Goal: Book appointment/travel/reservation

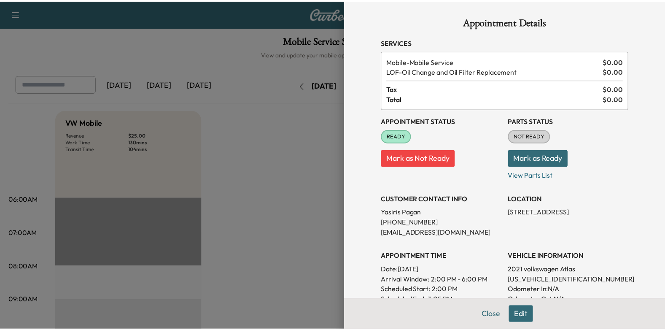
scroll to position [295, 0]
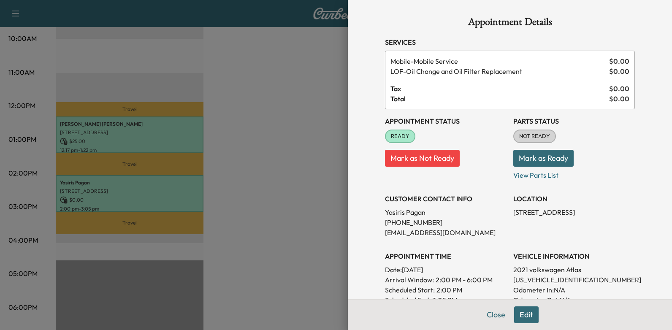
click at [286, 147] on div at bounding box center [336, 165] width 672 height 330
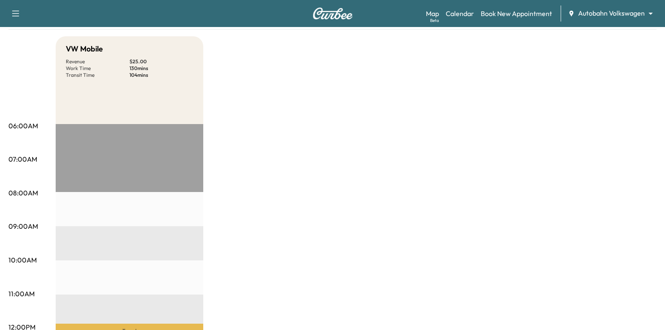
scroll to position [0, 0]
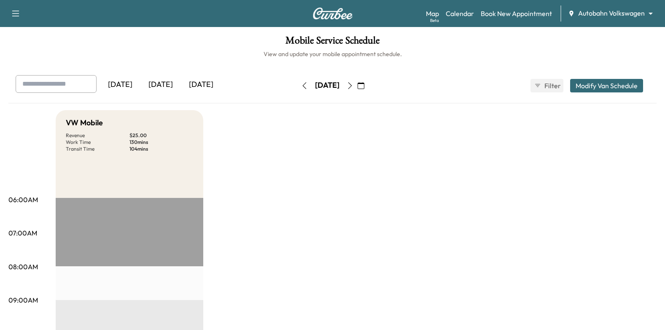
click at [354, 84] on icon "button" at bounding box center [350, 85] width 7 height 7
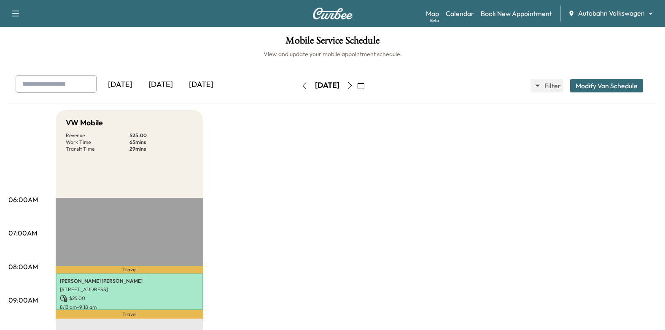
click at [303, 86] on icon "button" at bounding box center [305, 85] width 4 height 7
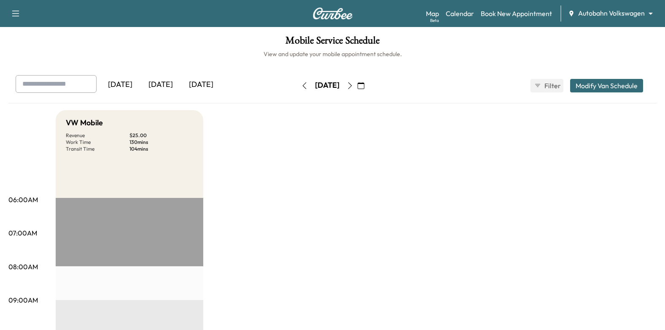
click at [357, 88] on button "button" at bounding box center [350, 86] width 14 height 14
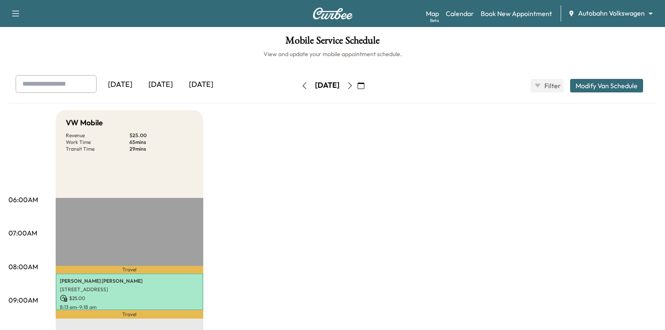
click at [354, 84] on icon "button" at bounding box center [350, 85] width 7 height 7
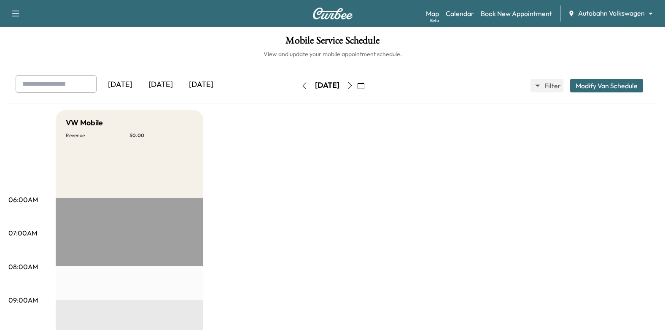
click at [303, 86] on icon "button" at bounding box center [305, 85] width 4 height 7
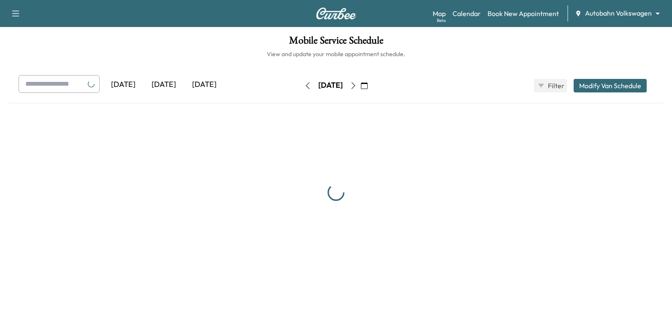
click at [304, 86] on icon "button" at bounding box center [307, 85] width 7 height 7
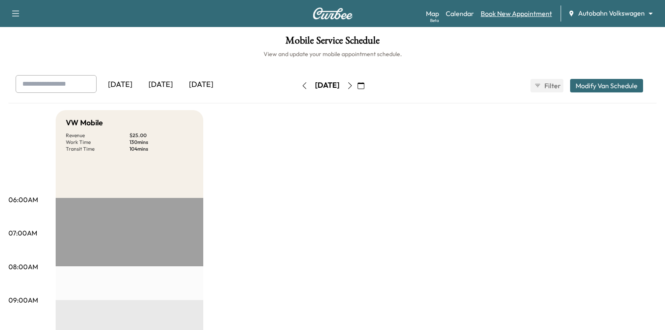
click at [491, 12] on link "Book New Appointment" at bounding box center [516, 13] width 71 height 10
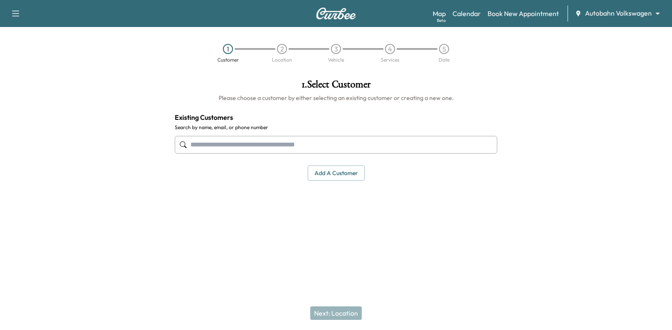
click at [324, 140] on input "text" at bounding box center [336, 145] width 322 height 18
click at [368, 146] on input "text" at bounding box center [336, 145] width 322 height 18
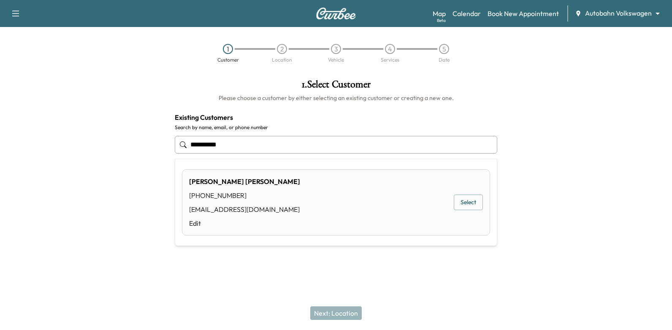
click at [462, 203] on button "Select" at bounding box center [468, 203] width 29 height 16
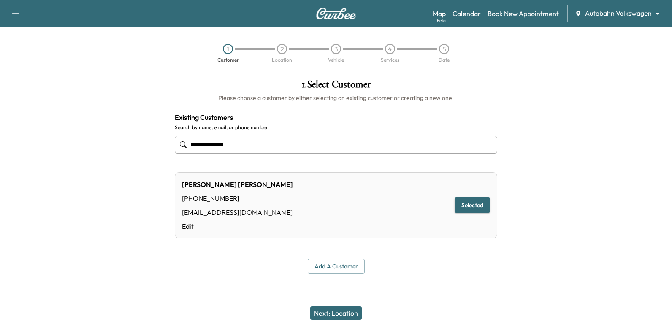
type input "**********"
click at [335, 313] on button "Next: Location" at bounding box center [335, 313] width 51 height 14
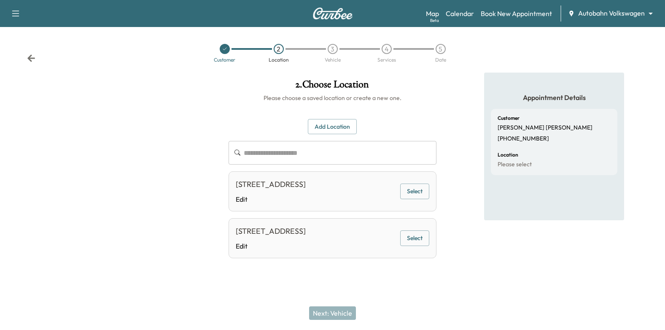
click at [338, 126] on button "Add Location" at bounding box center [332, 127] width 49 height 16
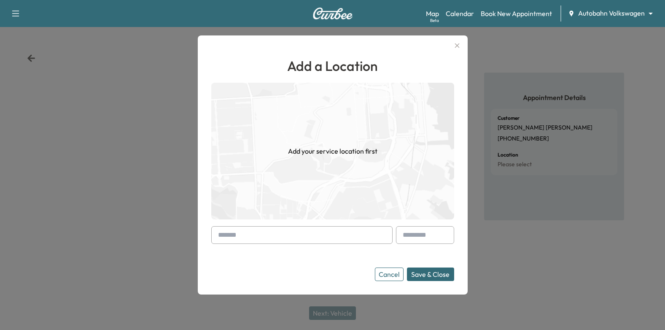
click at [263, 231] on input "text" at bounding box center [301, 235] width 181 height 18
click at [306, 239] on input "text" at bounding box center [301, 235] width 181 height 18
click at [280, 234] on input "text" at bounding box center [301, 235] width 181 height 18
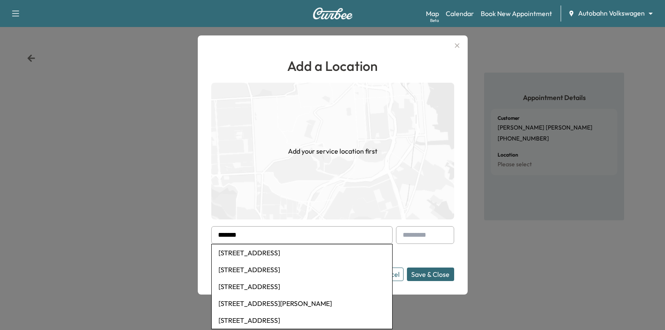
click at [277, 268] on li "210 East 8th Street, Fort Worth, TX, USA" at bounding box center [302, 269] width 181 height 17
type input "**********"
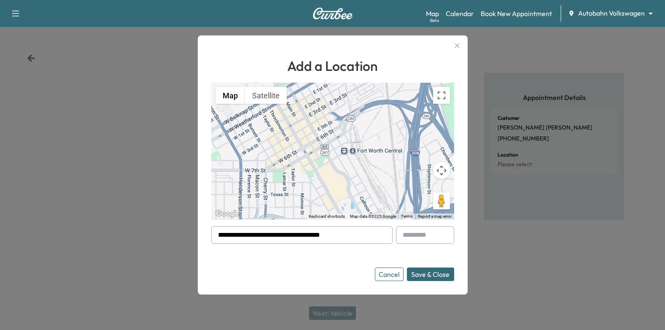
click at [443, 276] on button "Save & Close" at bounding box center [430, 275] width 47 height 14
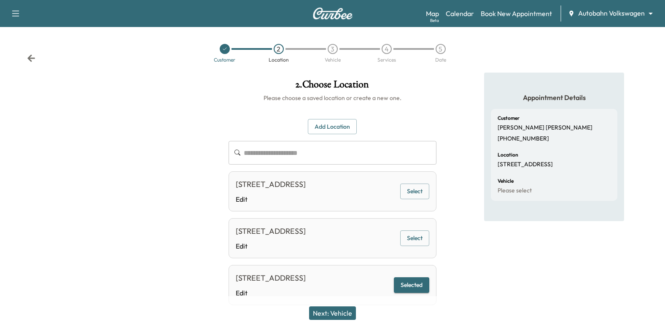
click at [338, 310] on button "Next: Vehicle" at bounding box center [332, 313] width 47 height 14
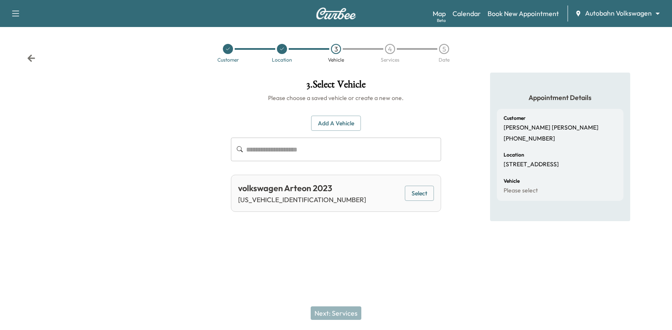
click at [419, 190] on button "Select" at bounding box center [419, 194] width 29 height 16
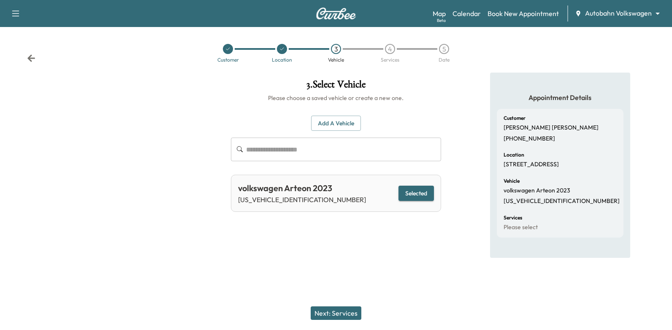
click at [335, 314] on button "Next: Services" at bounding box center [336, 313] width 51 height 14
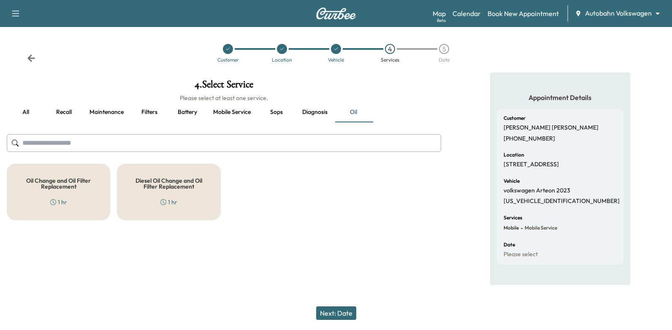
click at [231, 115] on button "Mobile service" at bounding box center [231, 112] width 51 height 20
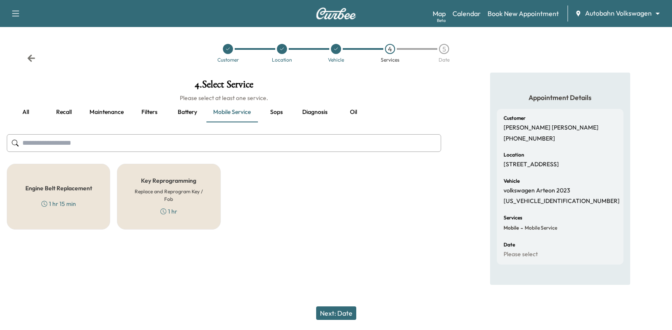
click at [193, 108] on button "Battery" at bounding box center [187, 112] width 38 height 20
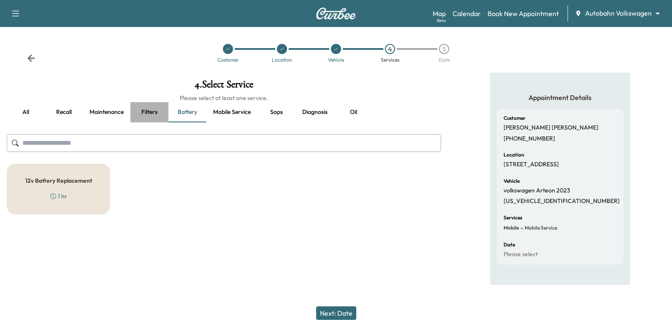
click at [140, 109] on button "Filters" at bounding box center [149, 112] width 38 height 20
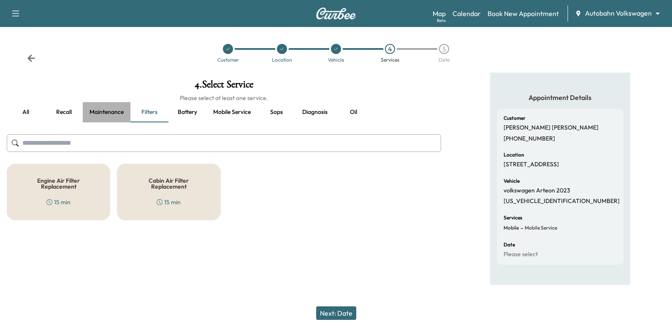
click at [108, 112] on button "Maintenance" at bounding box center [107, 112] width 48 height 20
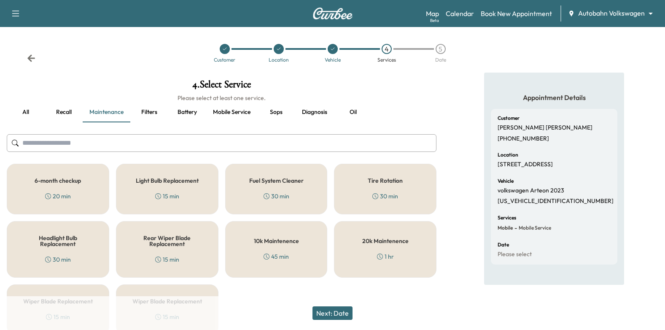
drag, startPoint x: 71, startPoint y: 189, endPoint x: 89, endPoint y: 197, distance: 19.8
click at [72, 190] on div "6-month checkup 20 min" at bounding box center [58, 189] width 103 height 51
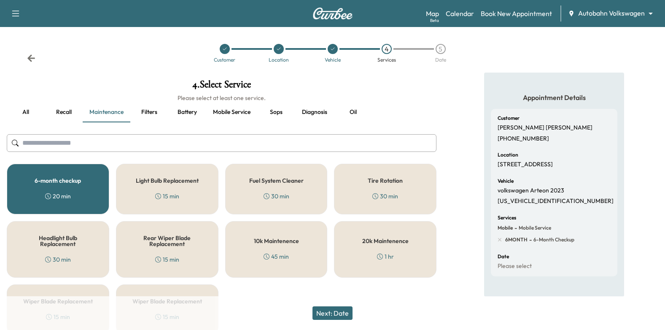
click at [325, 317] on button "Next: Date" at bounding box center [333, 313] width 40 height 14
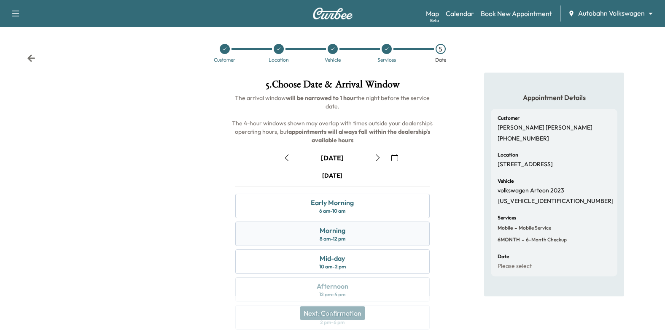
click at [353, 235] on div "Morning 8 am - 12 pm" at bounding box center [332, 234] width 195 height 24
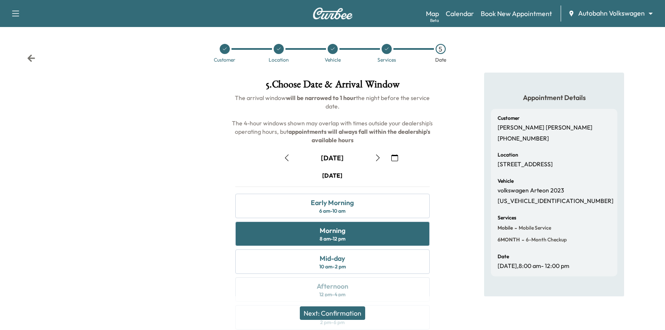
click at [346, 310] on button "Next: Confirmation" at bounding box center [332, 313] width 65 height 14
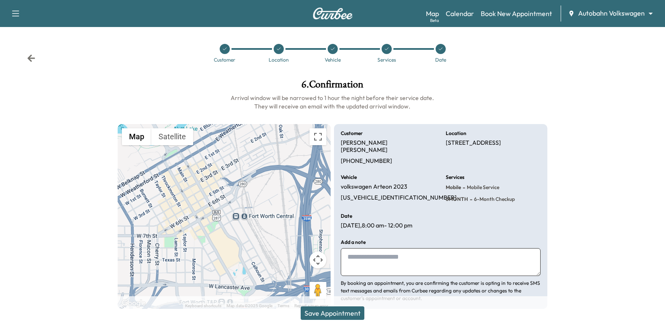
click at [399, 252] on textarea at bounding box center [441, 262] width 200 height 28
drag, startPoint x: 424, startPoint y: 263, endPoint x: 336, endPoint y: 272, distance: 88.6
click at [336, 272] on div "**********" at bounding box center [441, 216] width 214 height 185
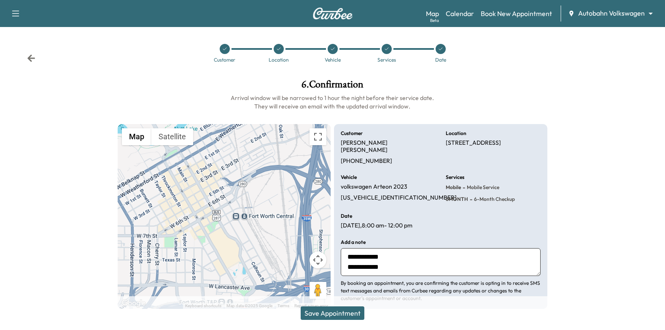
type textarea "**********"
click at [356, 308] on button "Save Appointment" at bounding box center [333, 313] width 64 height 14
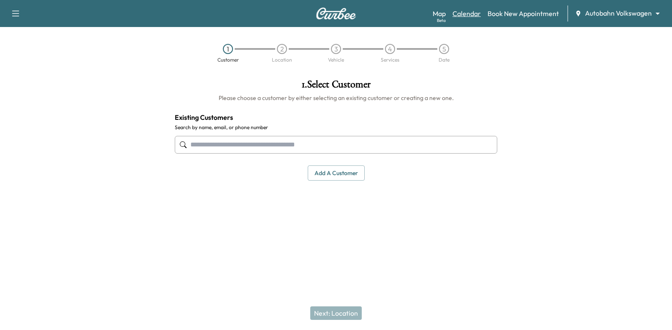
click at [469, 16] on link "Calendar" at bounding box center [466, 13] width 28 height 10
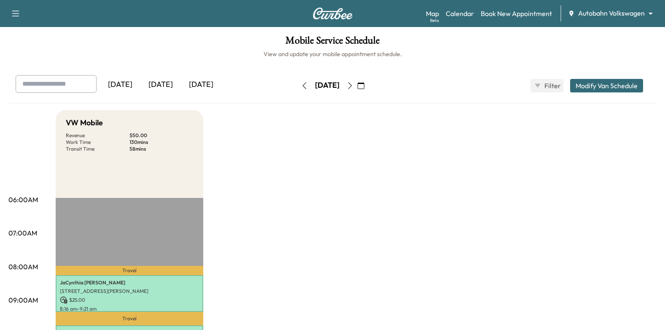
click at [357, 81] on button "button" at bounding box center [350, 86] width 14 height 14
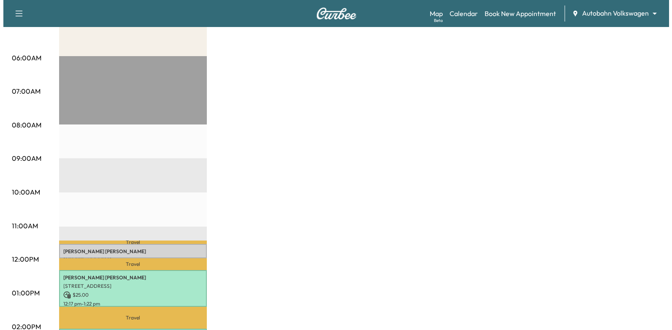
scroll to position [169, 0]
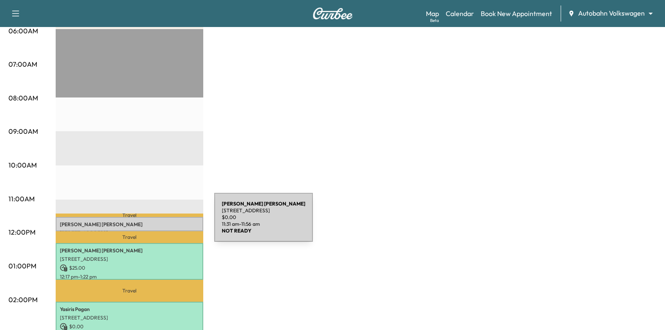
click at [150, 221] on p "[PERSON_NAME]" at bounding box center [129, 224] width 139 height 7
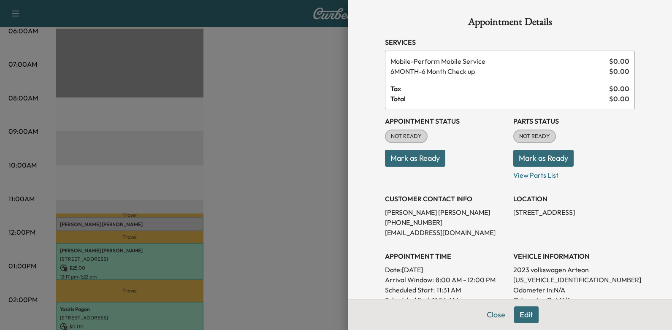
click at [419, 157] on button "Mark as Ready" at bounding box center [415, 158] width 60 height 17
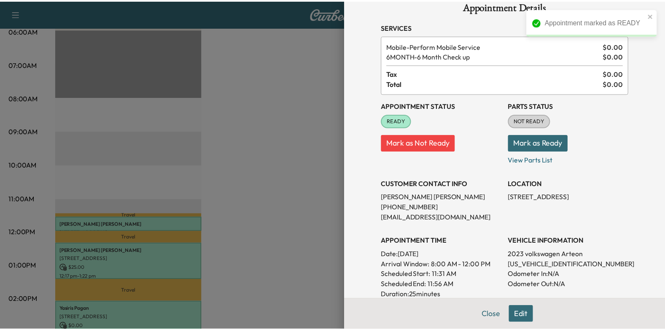
scroll to position [0, 0]
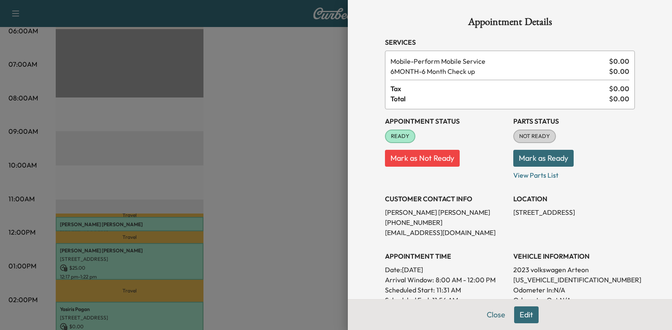
click at [254, 199] on div at bounding box center [336, 165] width 672 height 330
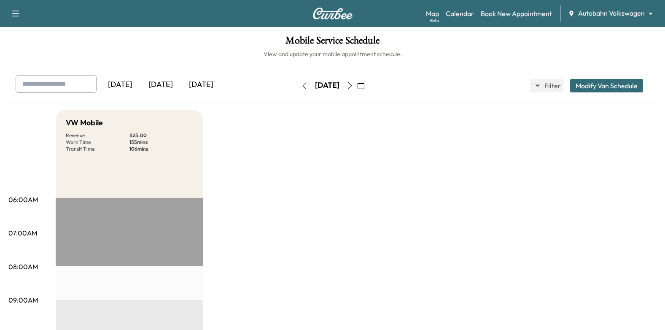
click at [354, 88] on icon "button" at bounding box center [350, 85] width 7 height 7
